Goal: Information Seeking & Learning: Learn about a topic

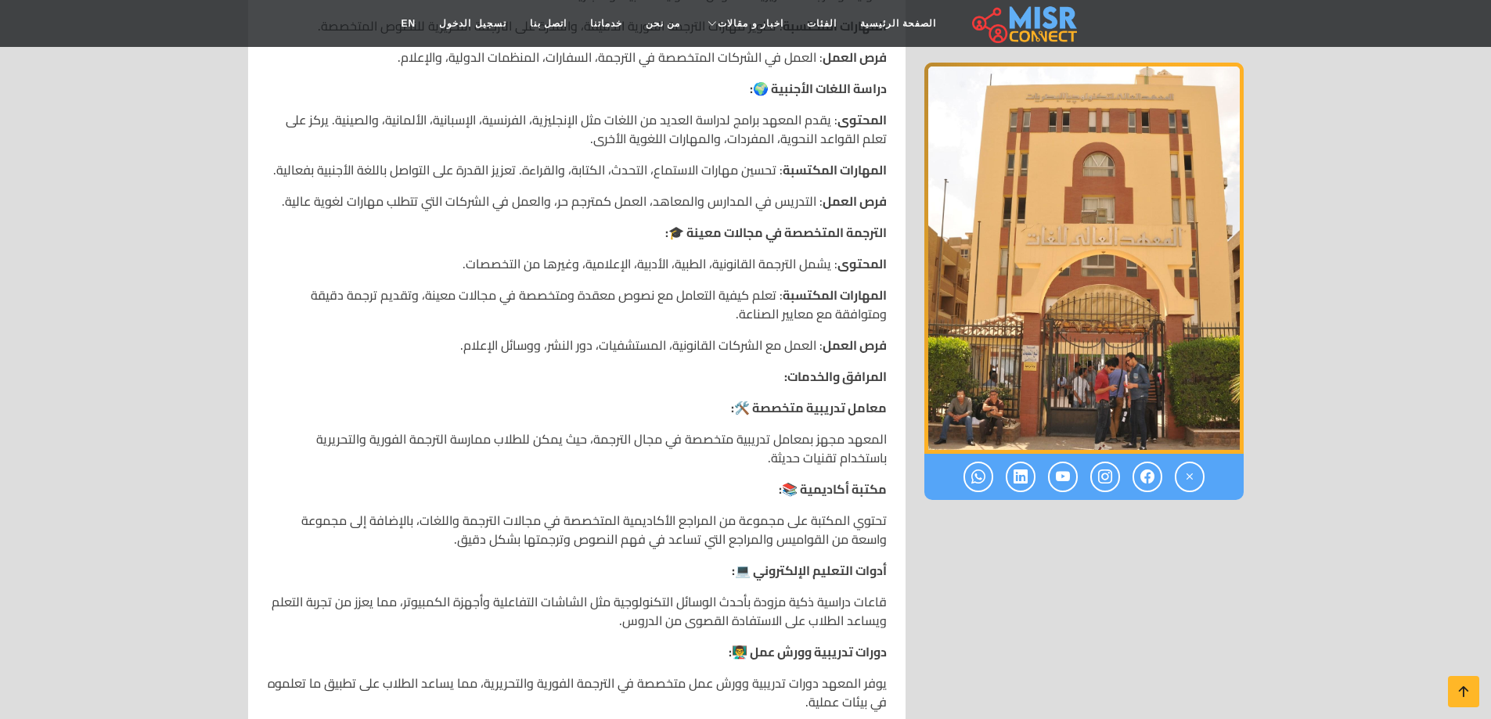
scroll to position [861, 0]
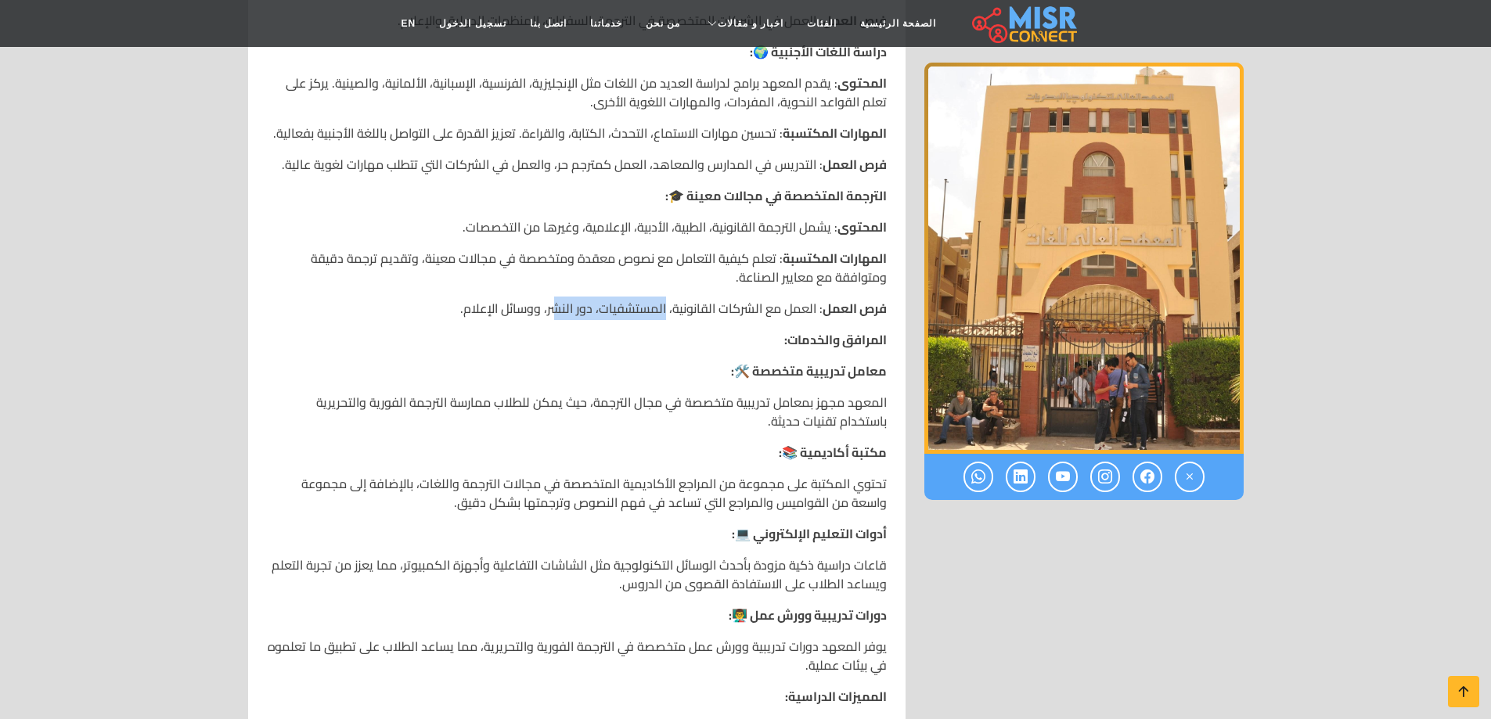
drag, startPoint x: 668, startPoint y: 297, endPoint x: 556, endPoint y: 297, distance: 111.9
click at [556, 299] on p "فرص العمل : العمل مع الشركات القانونية، المستشفيات، دور النشر، ووسائل الإعلام." at bounding box center [577, 308] width 620 height 19
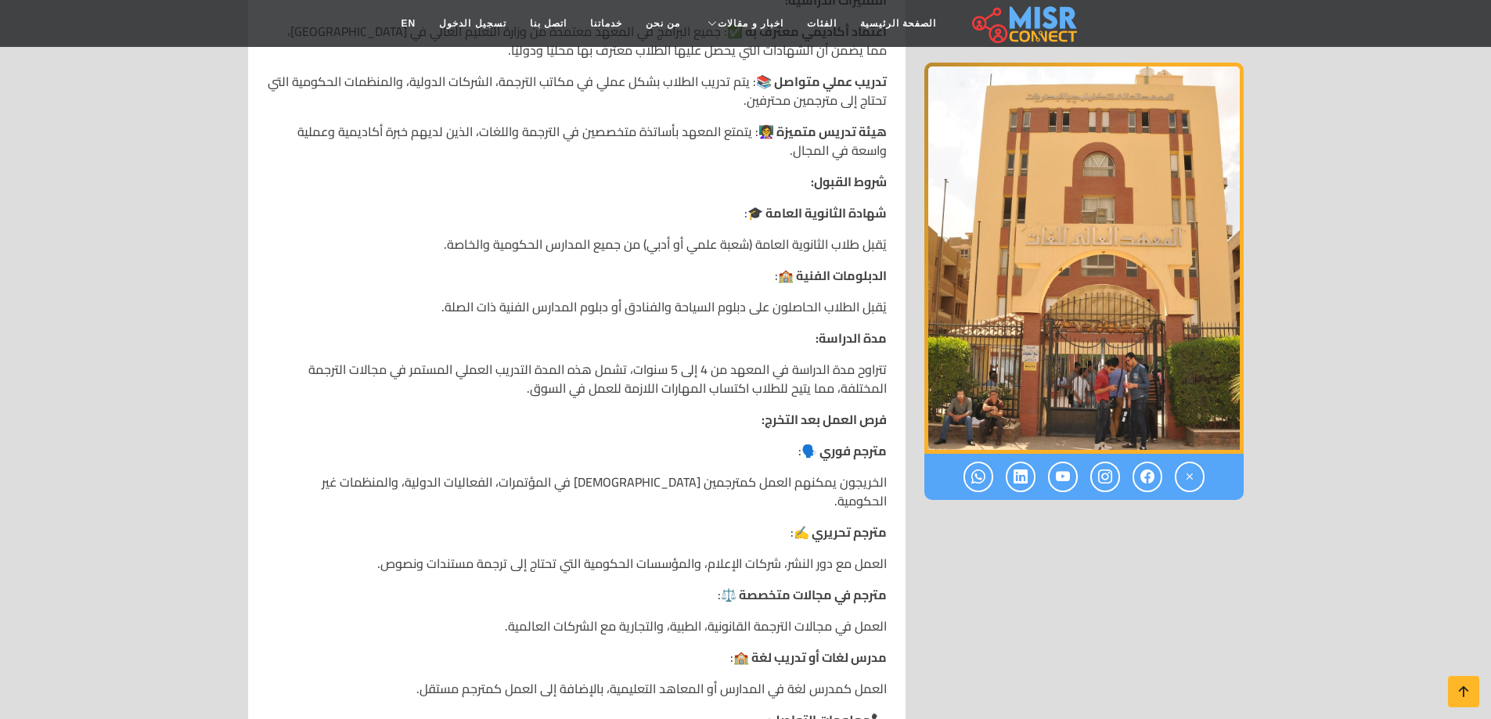
scroll to position [1566, 0]
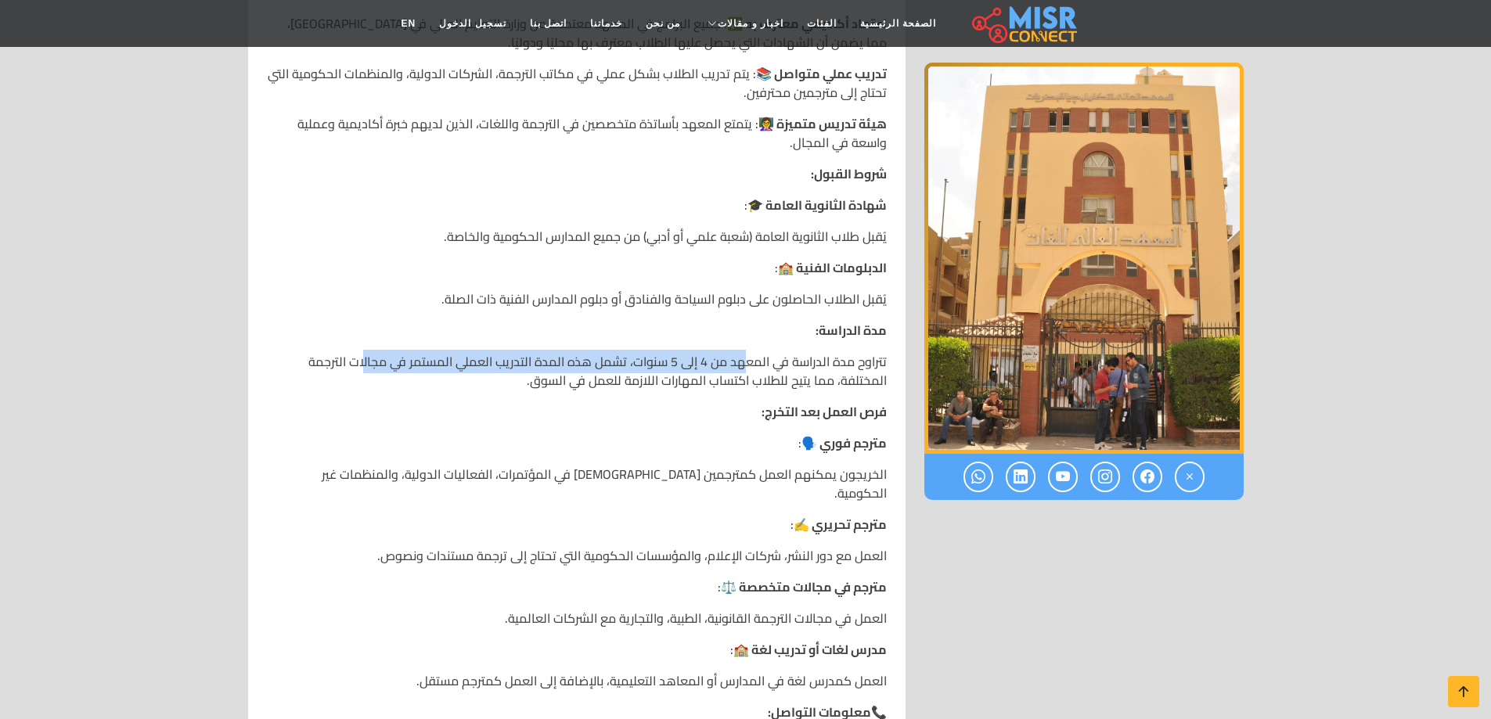
drag, startPoint x: 745, startPoint y: 348, endPoint x: 370, endPoint y: 349, distance: 374.9
click at [370, 352] on p "تتراوح مدة الدراسة في المعهد من 4 إلى 5 سنوات، تشمل هذه المدة التدريب العملي ال…" at bounding box center [577, 371] width 620 height 38
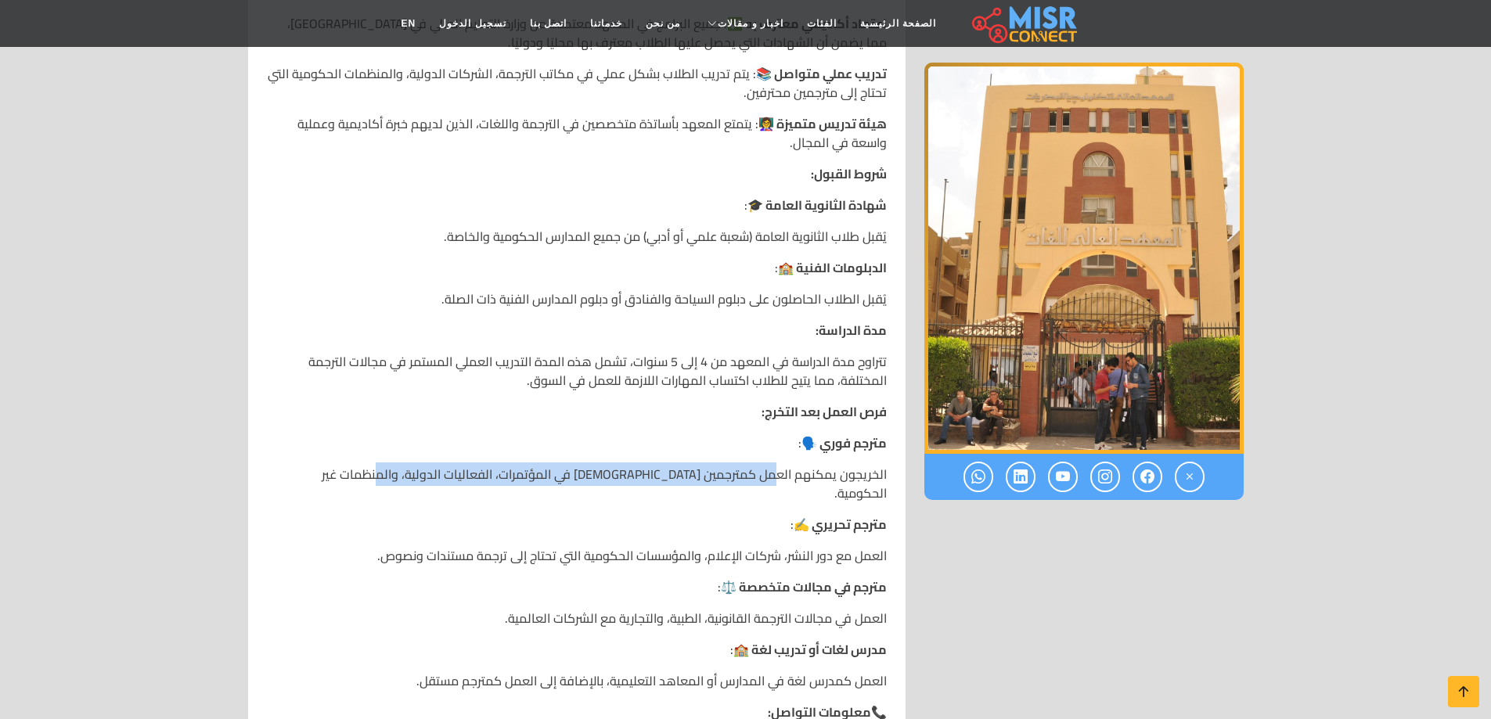
drag, startPoint x: 778, startPoint y: 459, endPoint x: 413, endPoint y: 459, distance: 364.8
click at [413, 465] on p "الخريجون يمكنهم العمل كمترجمين [DEMOGRAPHIC_DATA] في المؤتمرات، الفعاليات الدول…" at bounding box center [577, 484] width 620 height 38
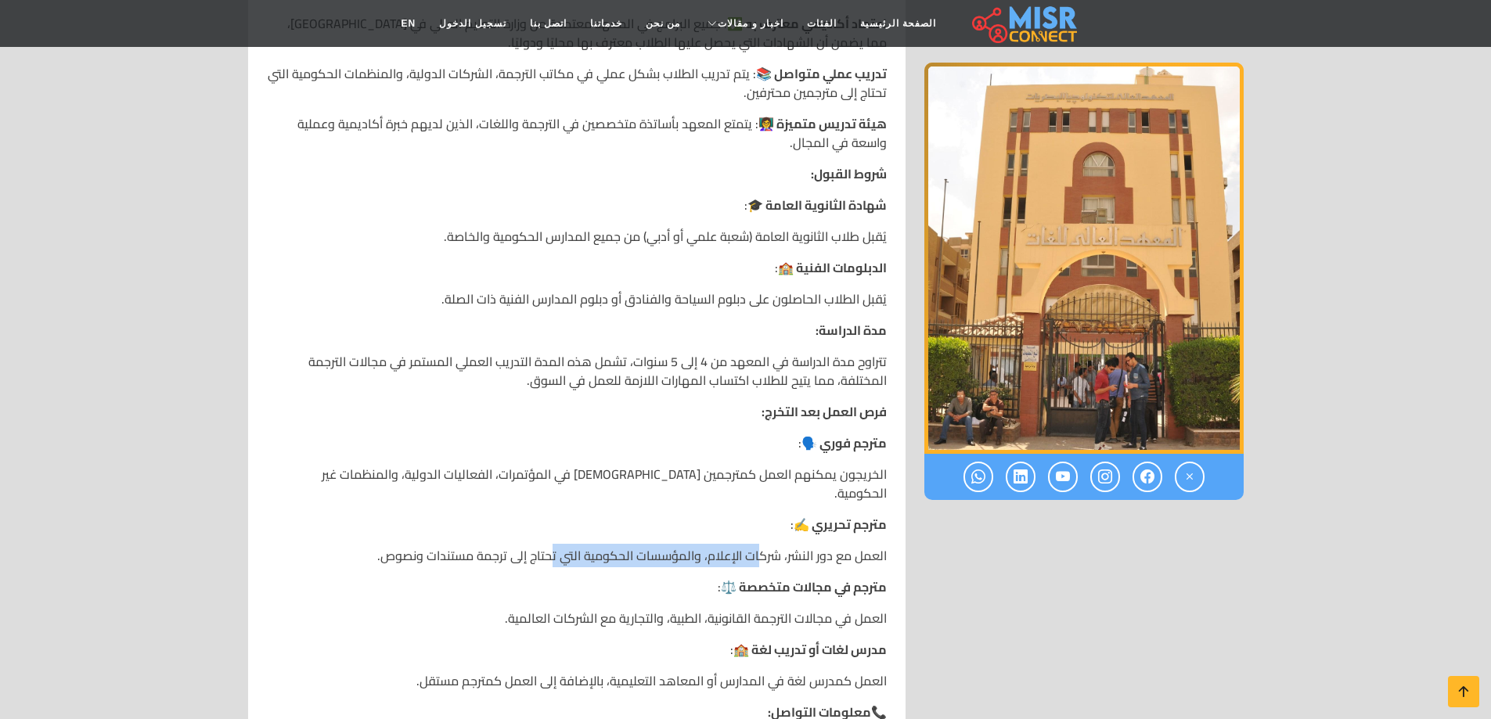
drag, startPoint x: 763, startPoint y: 523, endPoint x: 556, endPoint y: 518, distance: 207.5
click at [556, 546] on p "العمل مع دور النشر، شركات الإعلام، والمؤسسات الحكومية التي تحتاج إلى ترجمة مستن…" at bounding box center [577, 555] width 620 height 19
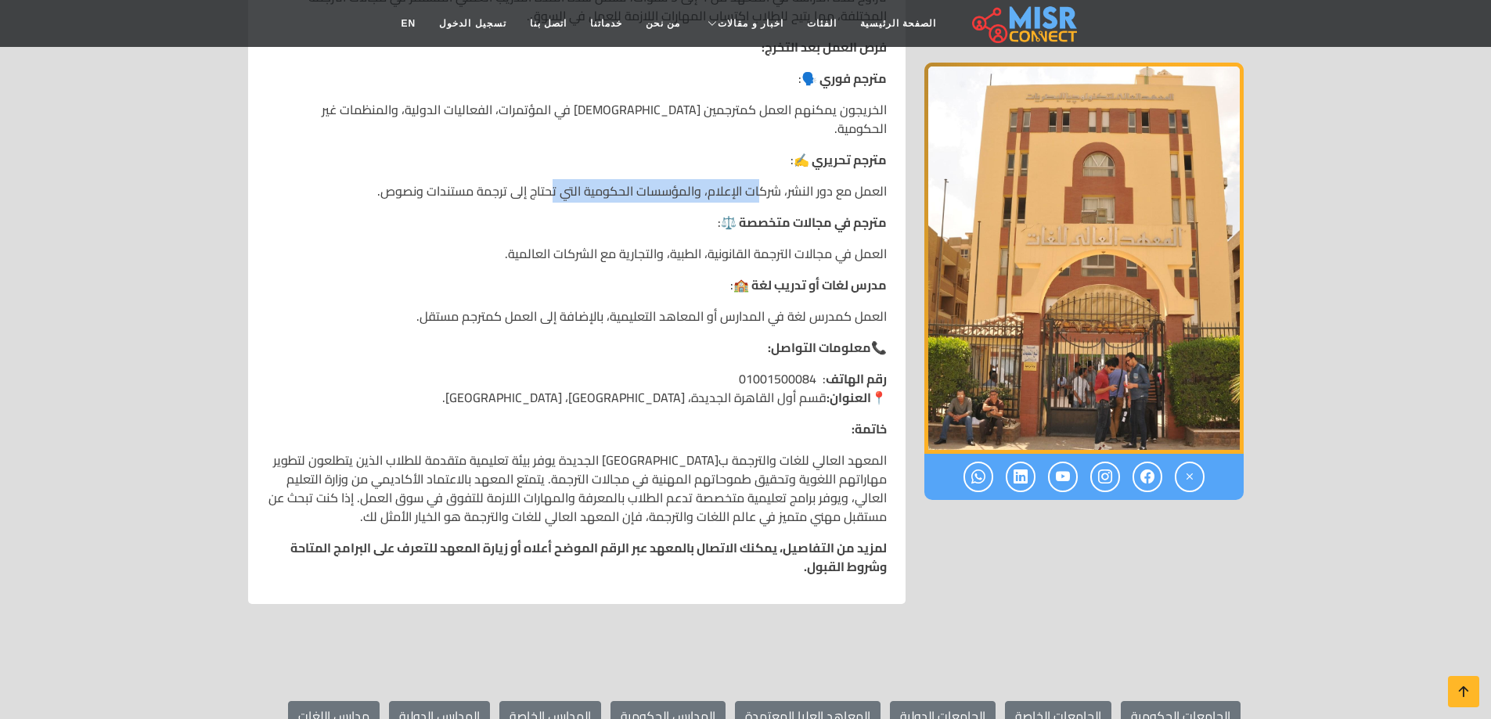
scroll to position [1957, 0]
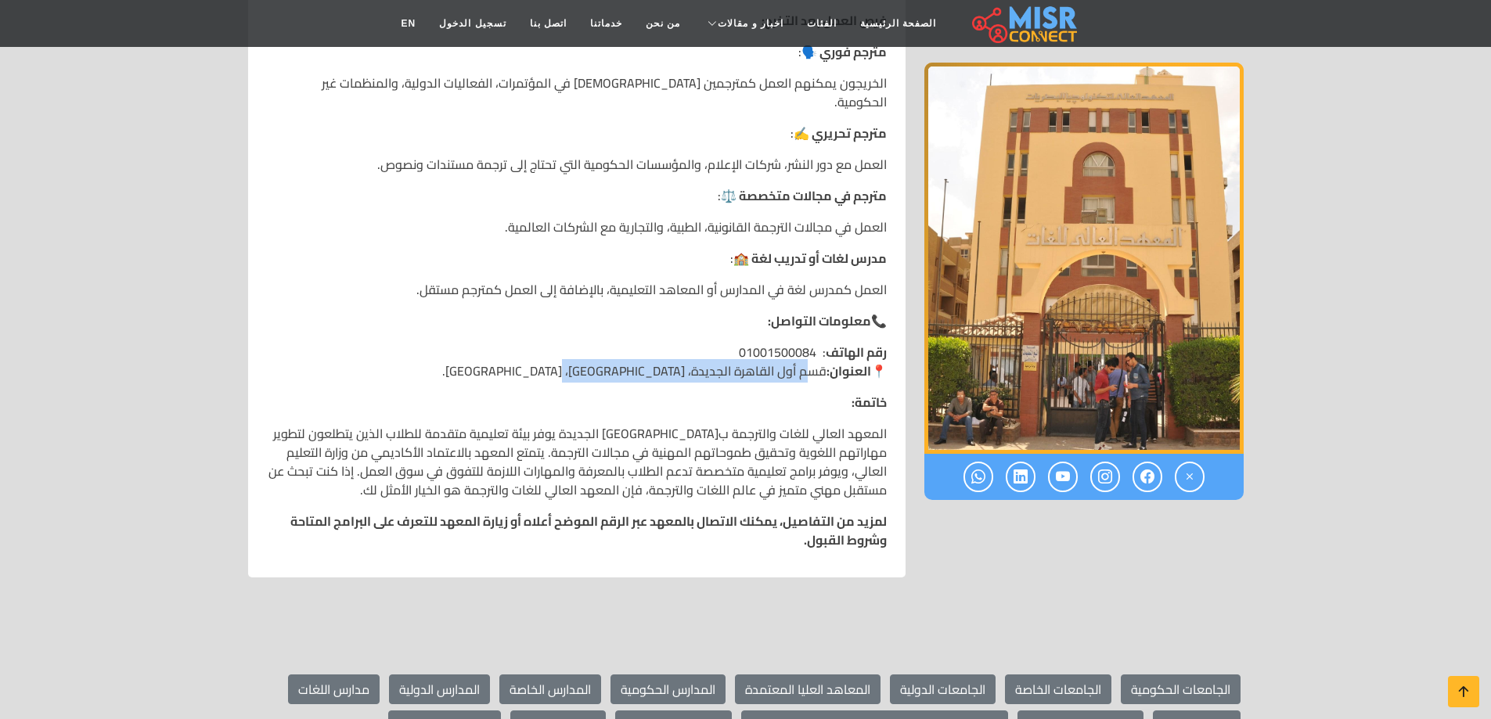
drag, startPoint x: 816, startPoint y: 337, endPoint x: 580, endPoint y: 343, distance: 236.5
click at [580, 343] on p "رقم الهاتف : 01001500084 📍 العنوان: قسم أول القاهرة الجديدة، [GEOGRAPHIC_DATA]،…" at bounding box center [577, 362] width 620 height 38
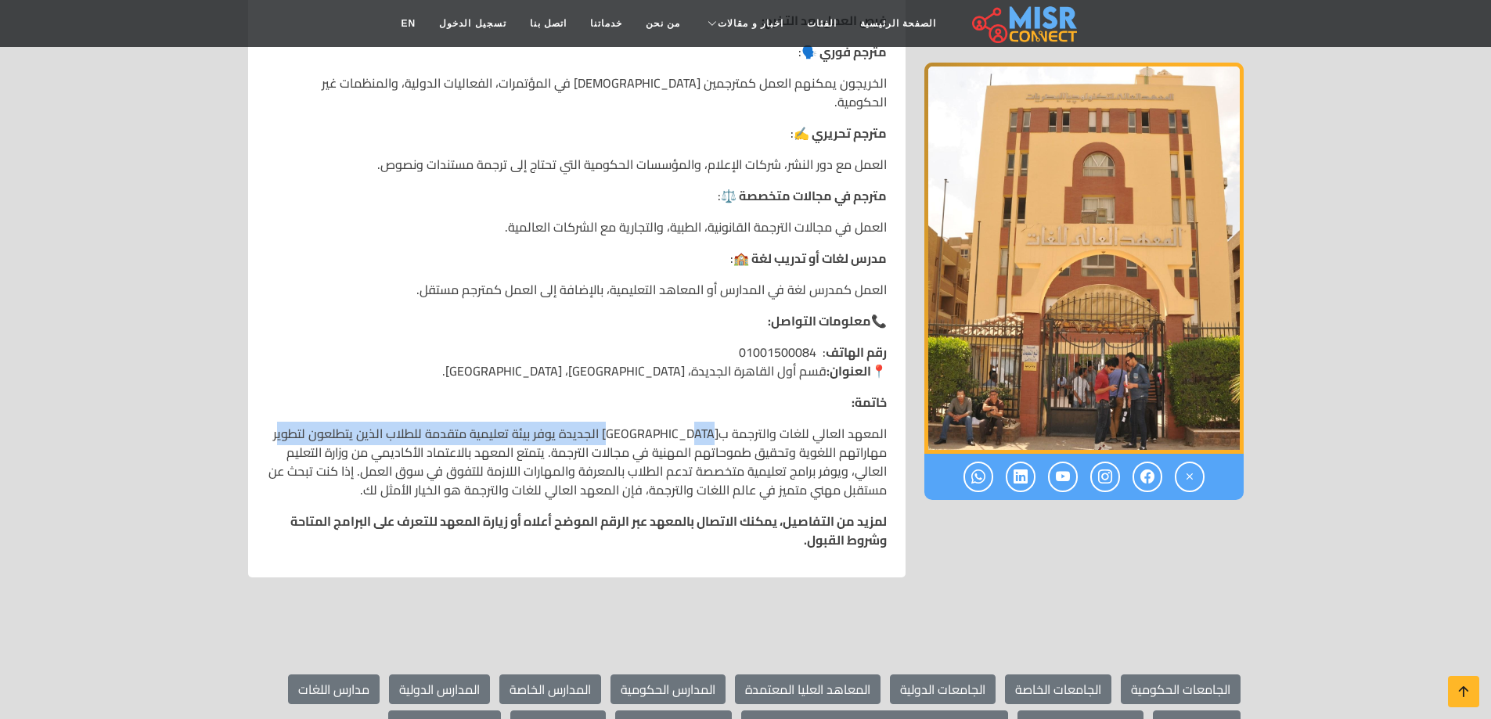
drag, startPoint x: 655, startPoint y: 396, endPoint x: 315, endPoint y: 387, distance: 340.6
click at [316, 424] on p "المعهد العالي للغات والترجمة ب[GEOGRAPHIC_DATA] الجديدة يوفر بيئة تعليمية متقدم…" at bounding box center [577, 461] width 620 height 75
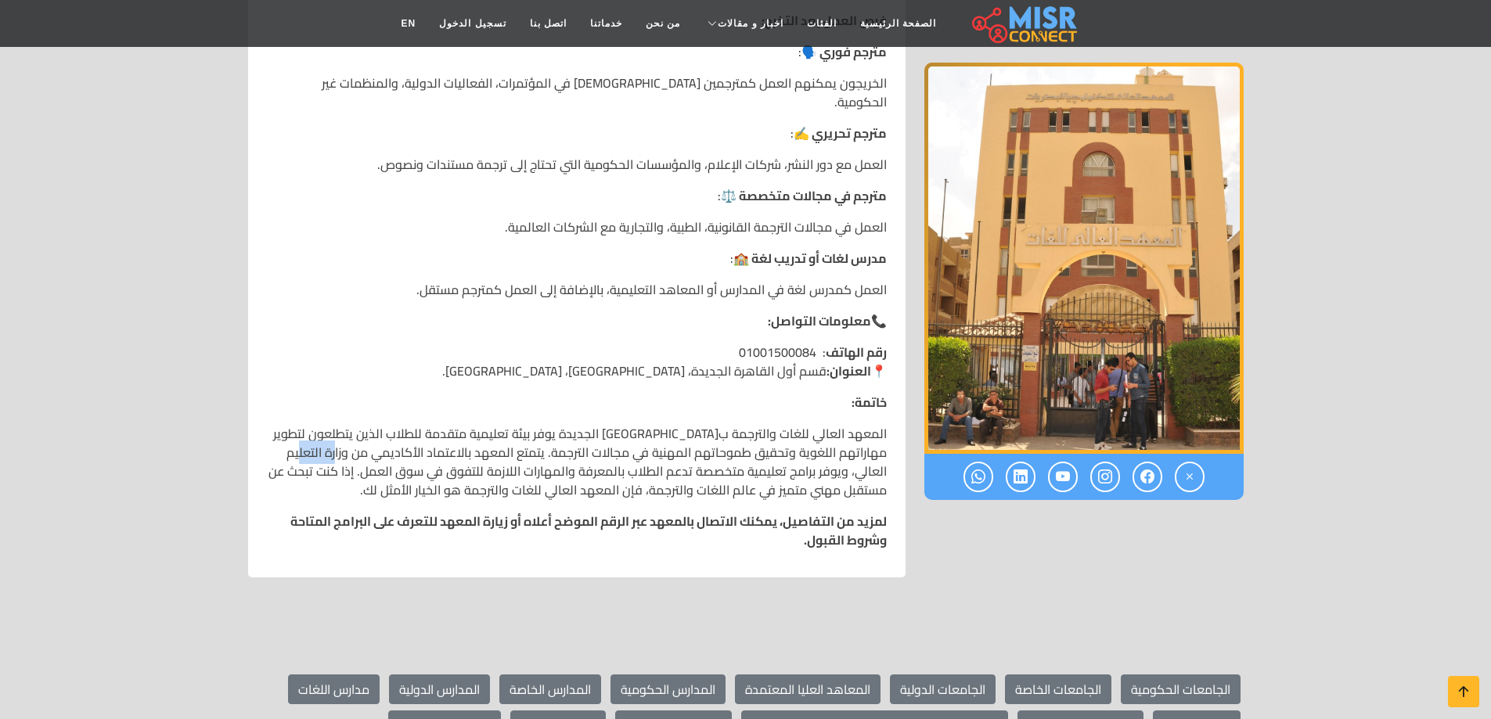
drag, startPoint x: 338, startPoint y: 417, endPoint x: 328, endPoint y: 417, distance: 10.2
click at [328, 424] on p "المعهد العالي للغات والترجمة ب[GEOGRAPHIC_DATA] الجديدة يوفر بيئة تعليمية متقدم…" at bounding box center [577, 461] width 620 height 75
drag, startPoint x: 645, startPoint y: 454, endPoint x: 452, endPoint y: 454, distance: 193.3
click at [452, 454] on p "المعهد العالي للغات والترجمة ب[GEOGRAPHIC_DATA] الجديدة يوفر بيئة تعليمية متقدم…" at bounding box center [577, 461] width 620 height 75
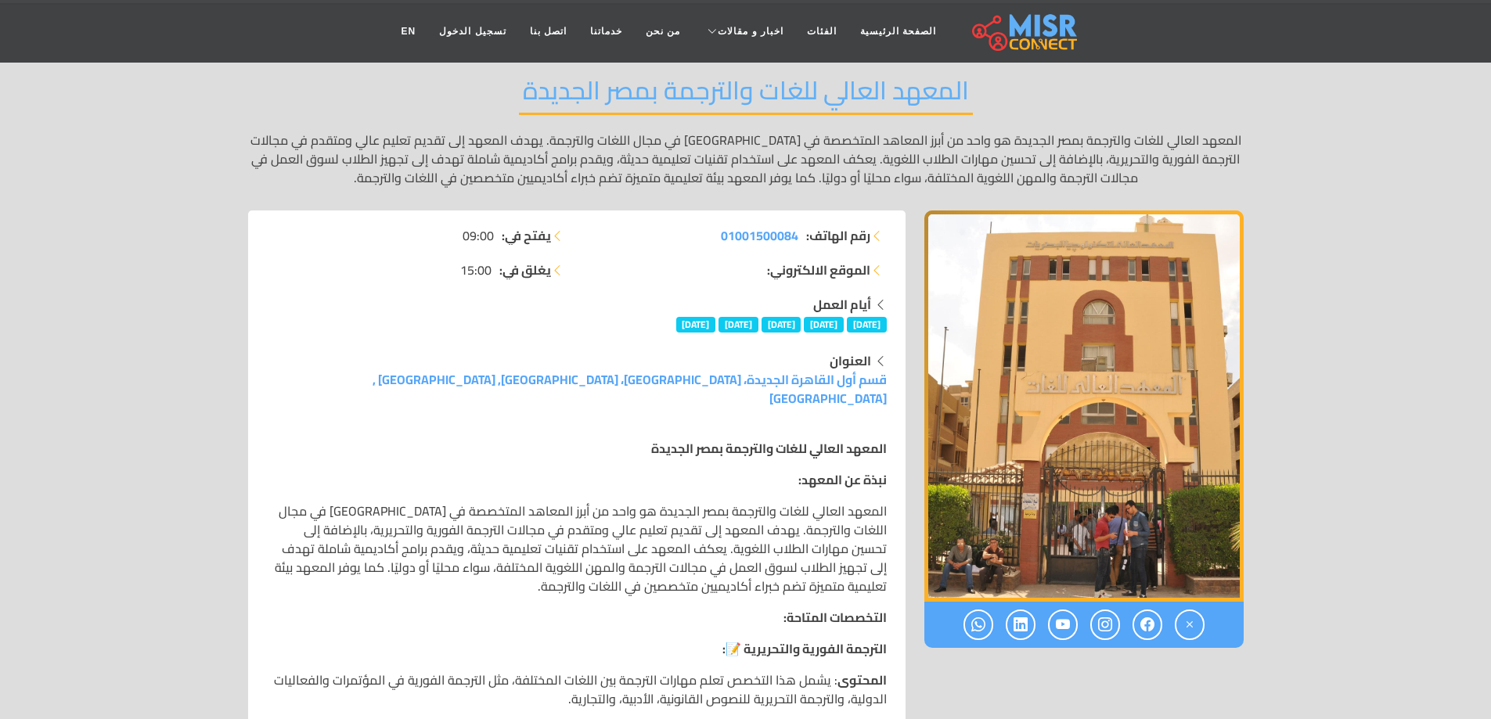
scroll to position [0, 0]
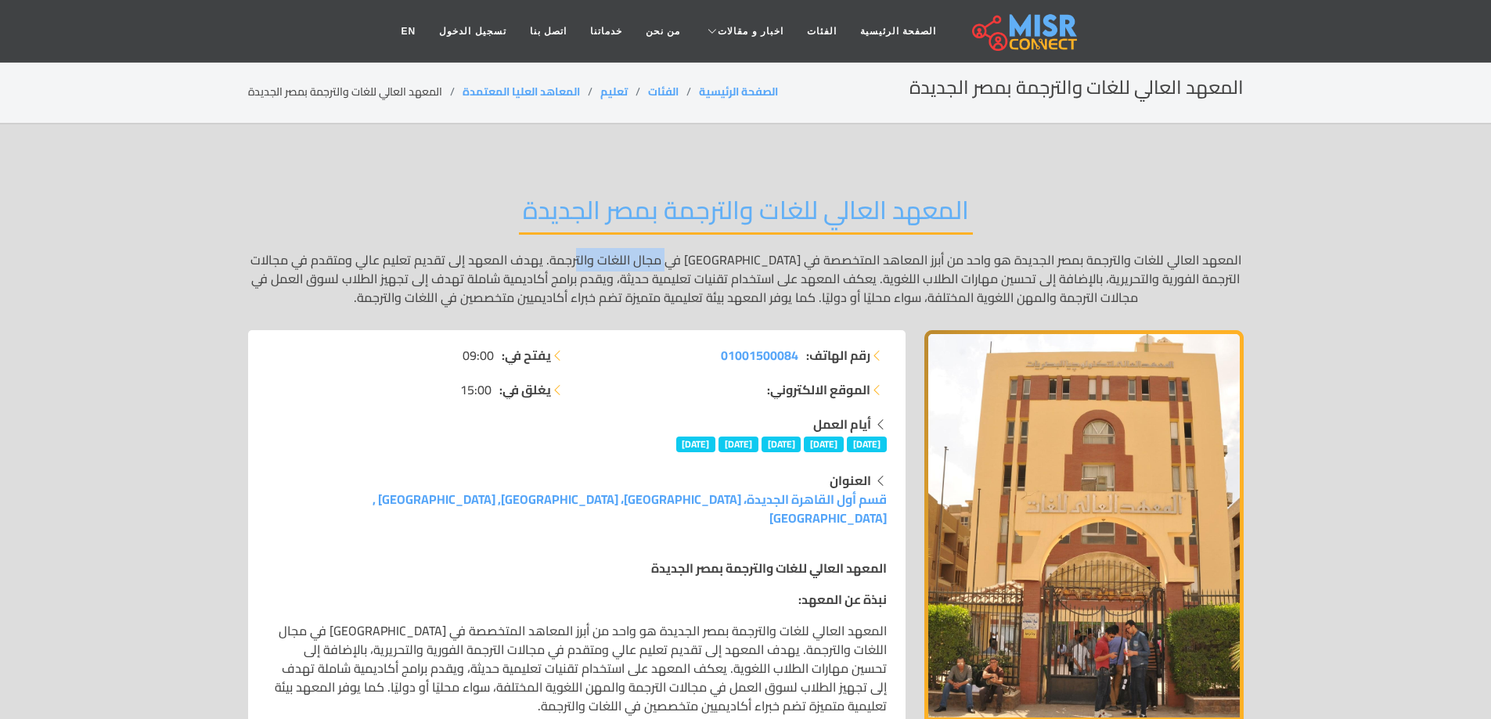
drag, startPoint x: 676, startPoint y: 254, endPoint x: 581, endPoint y: 261, distance: 95.0
click at [581, 261] on p "المعهد العالي للغات والترجمة بمصر الجديدة هو واحد من أبرز المعاهد المتخصصة في […" at bounding box center [746, 278] width 996 height 56
drag, startPoint x: 810, startPoint y: 263, endPoint x: 320, endPoint y: 253, distance: 490.1
click at [320, 253] on p "المعهد العالي للغات والترجمة بمصر الجديدة هو واحد من أبرز المعاهد المتخصصة في […" at bounding box center [746, 278] width 996 height 56
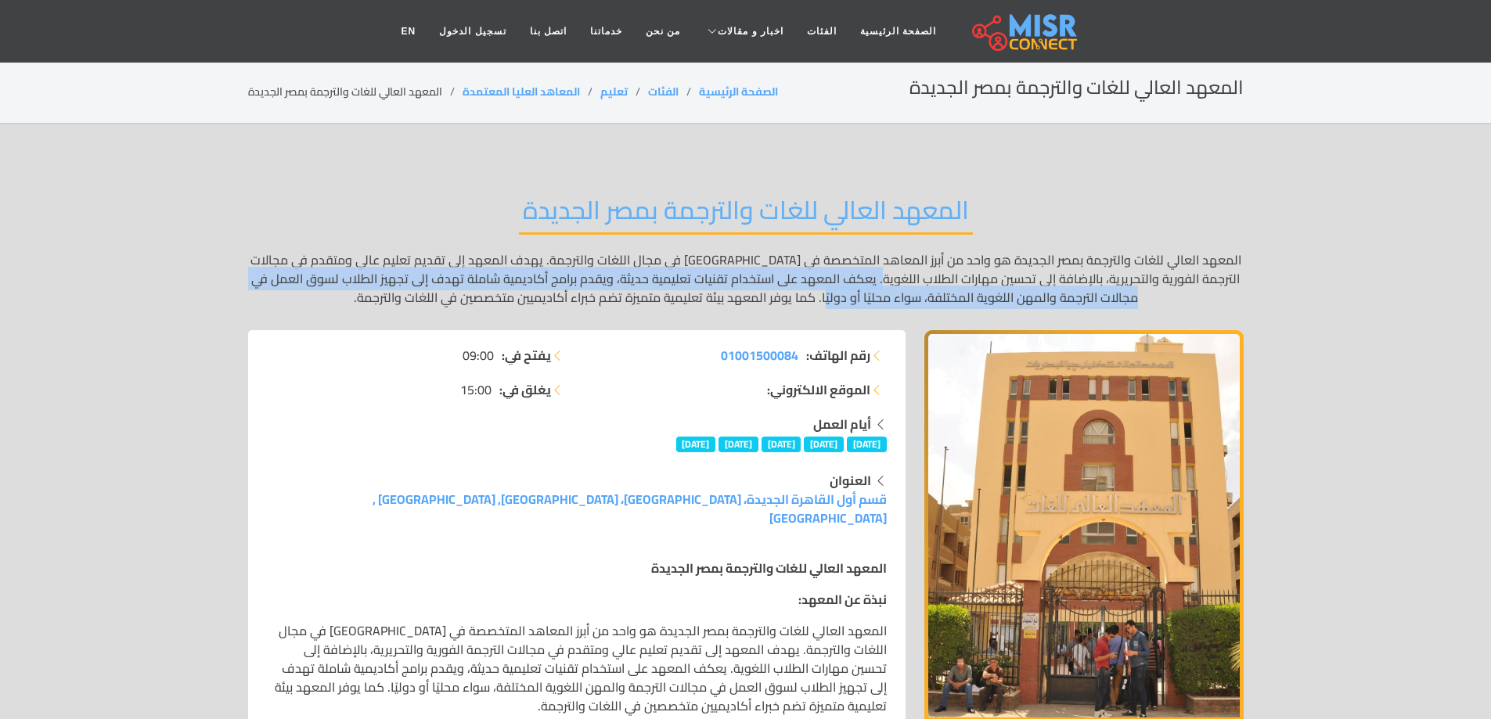
drag, startPoint x: 874, startPoint y: 284, endPoint x: 798, endPoint y: 293, distance: 76.4
click at [798, 293] on p "المعهد العالي للغات والترجمة بمصر الجديدة هو واحد من أبرز المعاهد المتخصصة في […" at bounding box center [746, 278] width 996 height 56
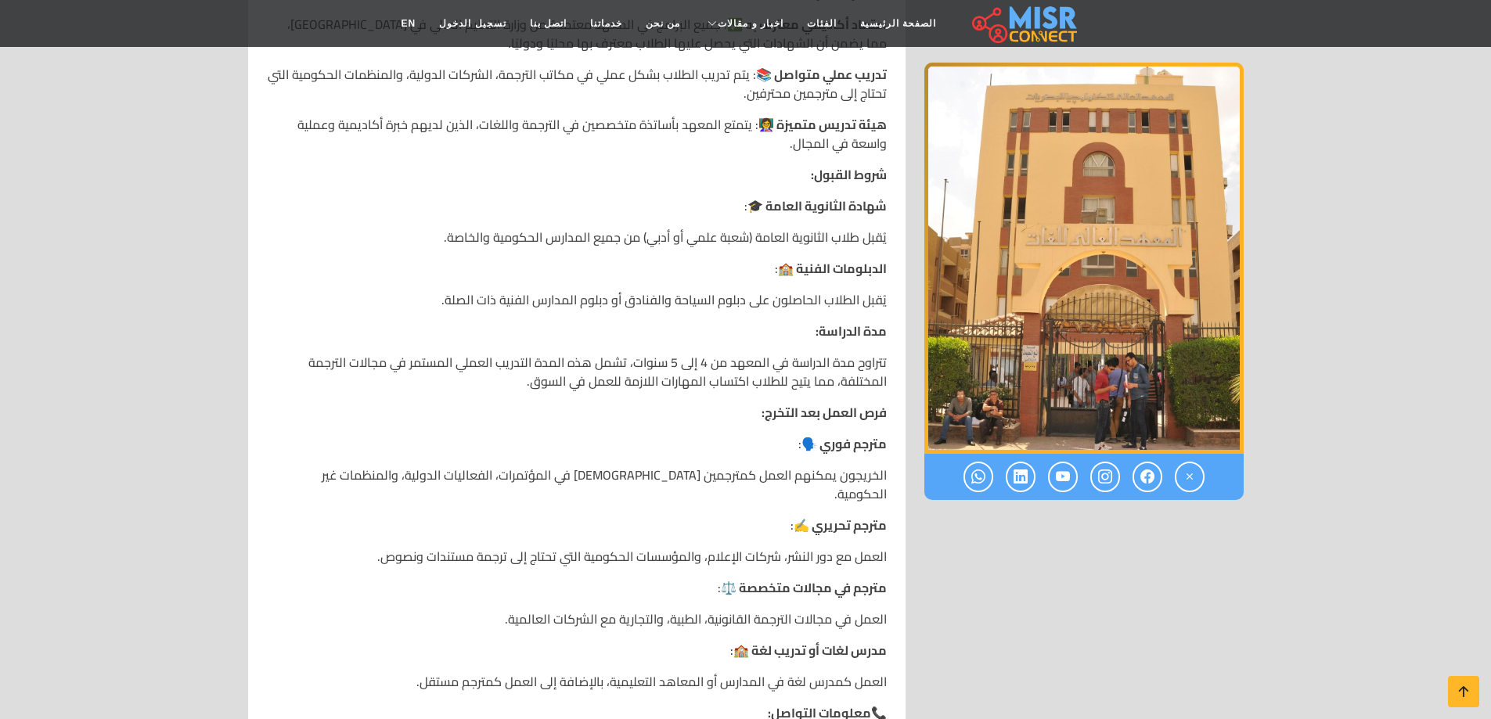
scroll to position [1566, 0]
click at [1198, 481] on link at bounding box center [1190, 477] width 30 height 31
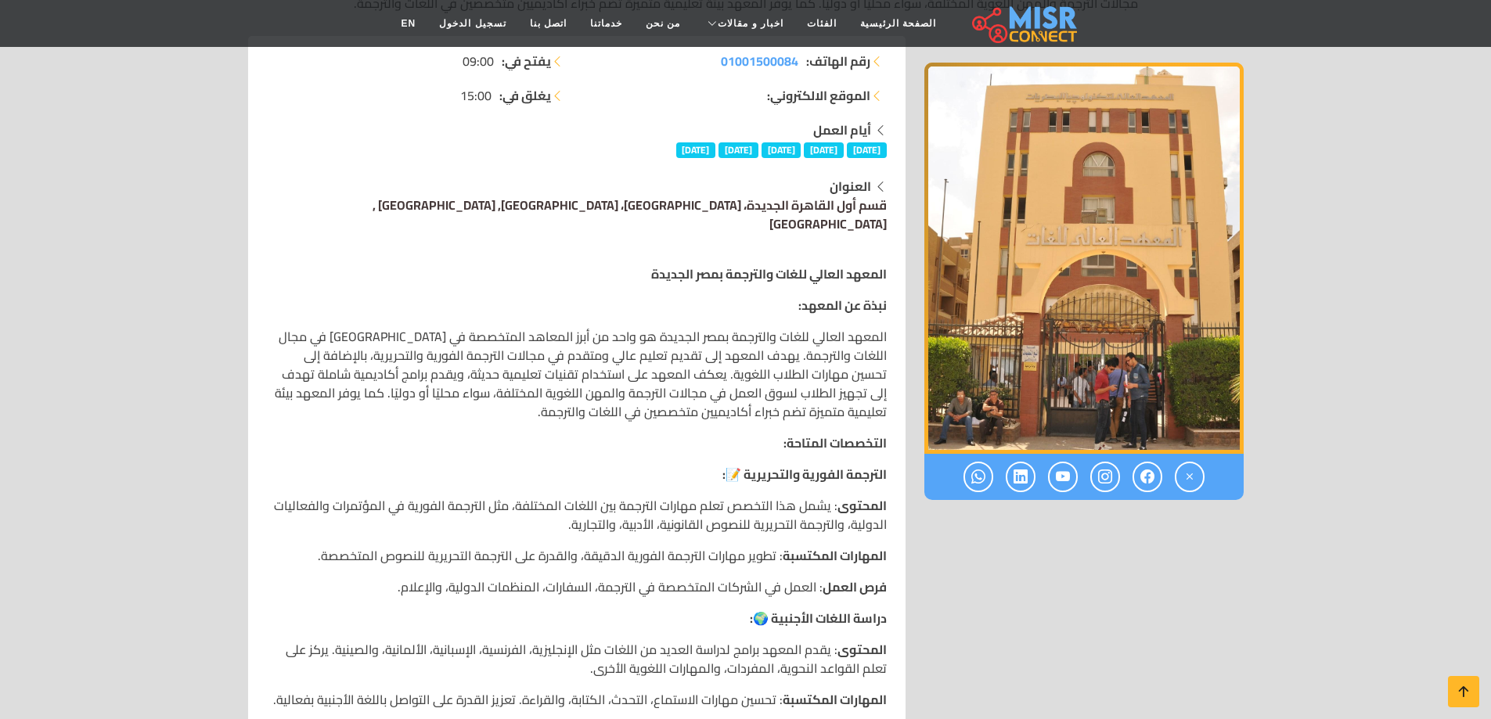
scroll to position [313, 0]
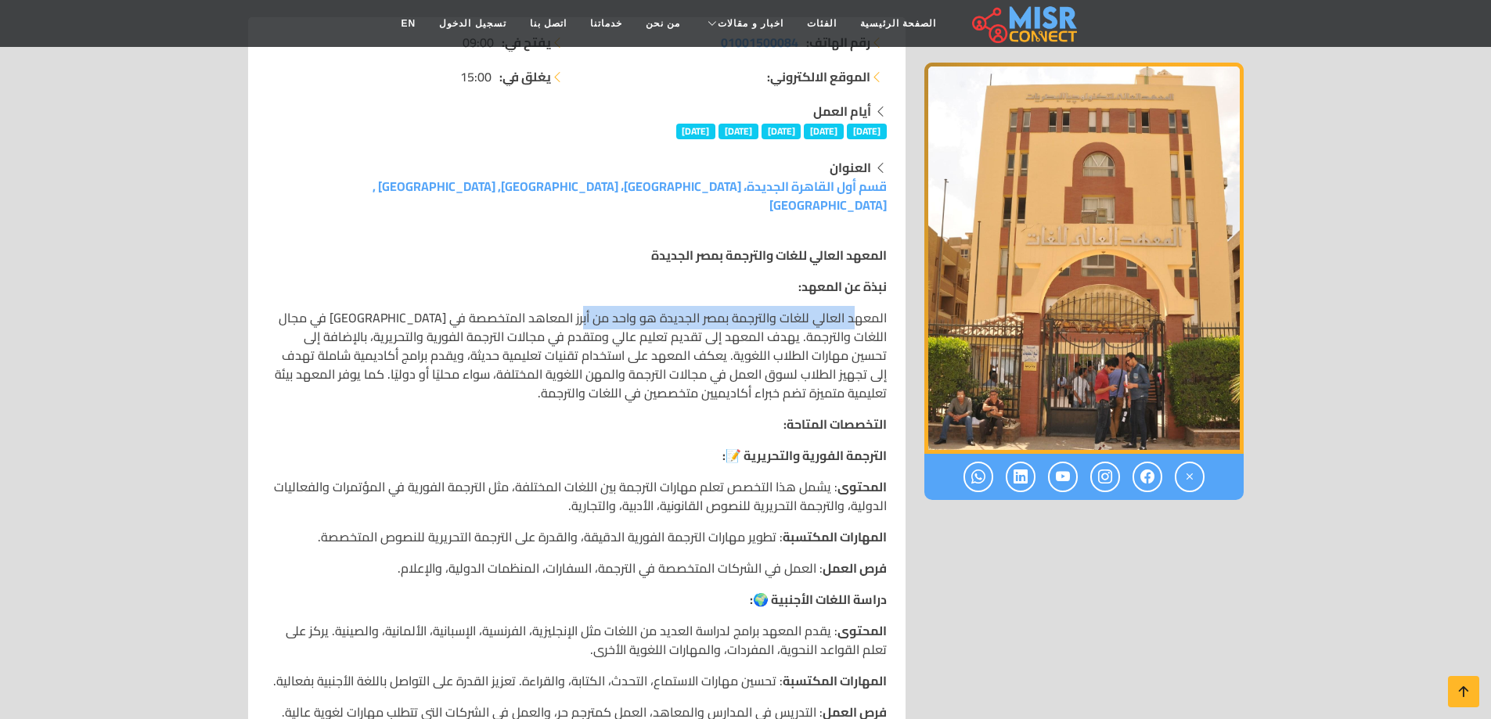
drag, startPoint x: 852, startPoint y: 291, endPoint x: 560, endPoint y: 279, distance: 291.5
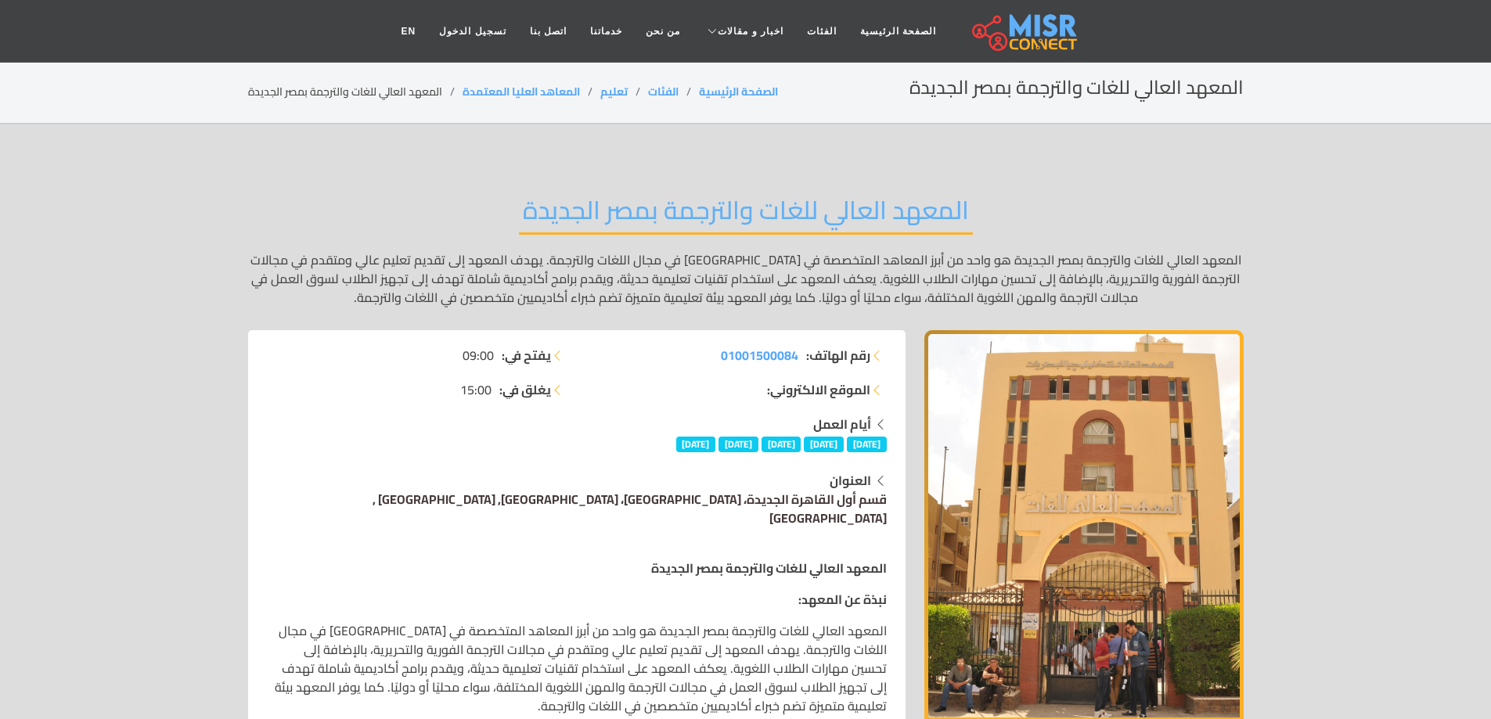
click at [834, 501] on link "قسم أول القاهرة الجديدة، [GEOGRAPHIC_DATA]، [GEOGRAPHIC_DATA], [GEOGRAPHIC_DATA…" at bounding box center [630, 509] width 514 height 42
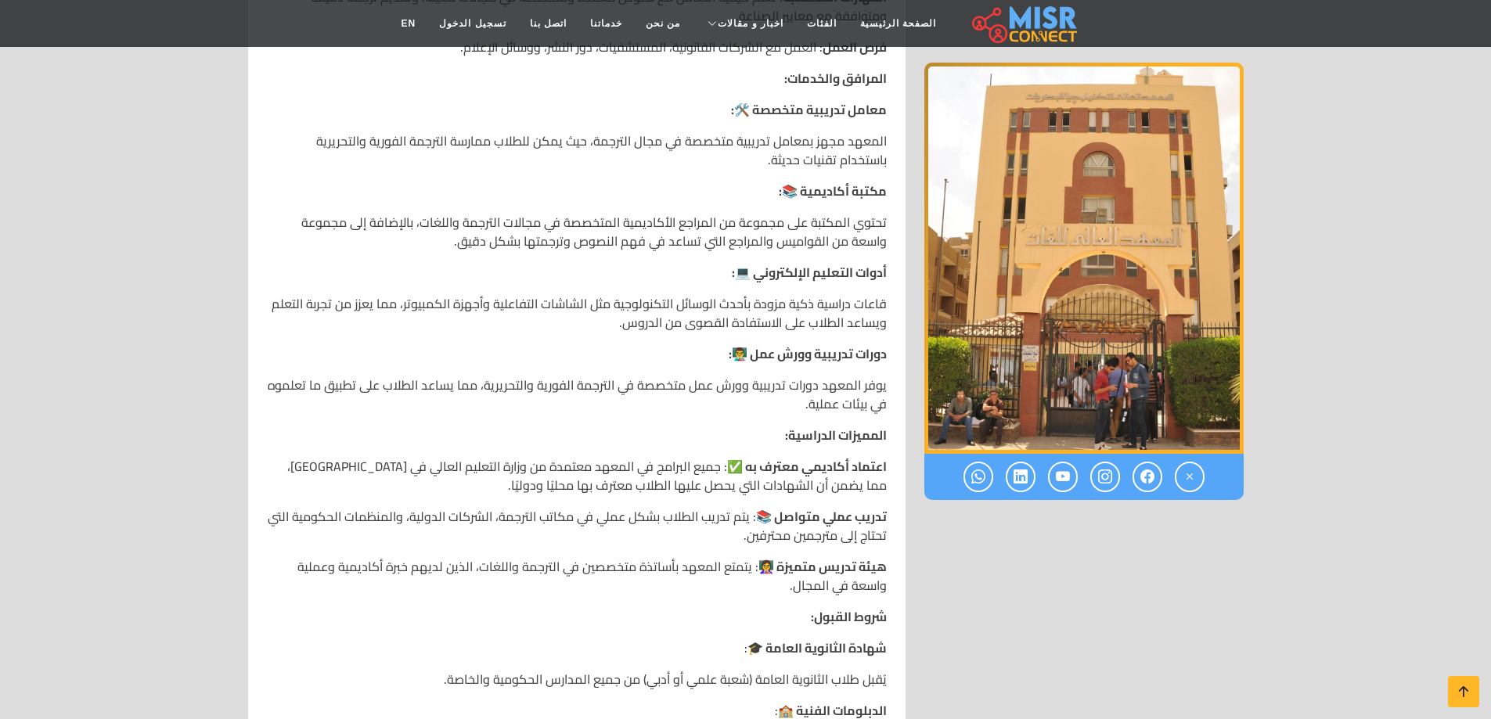
scroll to position [1331, 0]
